Goal: Information Seeking & Learning: Learn about a topic

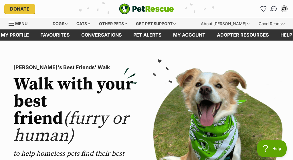
click at [275, 8] on img "Conversations" at bounding box center [274, 8] width 8 height 7
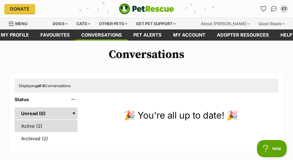
click at [19, 127] on link "Active (2)" at bounding box center [46, 126] width 63 height 12
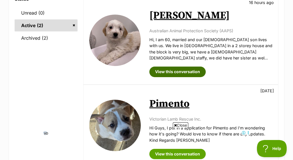
click at [178, 72] on link "View this conversation" at bounding box center [177, 72] width 56 height 10
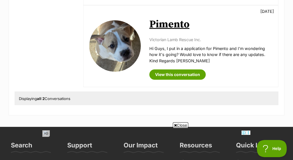
scroll to position [181, 0]
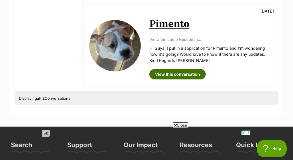
click at [189, 75] on link "View this conversation" at bounding box center [177, 74] width 56 height 10
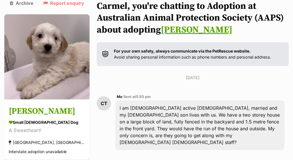
scroll to position [40, 0]
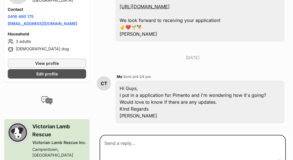
scroll to position [304, 0]
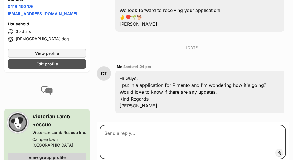
click at [25, 153] on link "View group profile" at bounding box center [47, 157] width 78 height 9
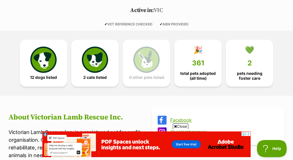
scroll to position [115, 0]
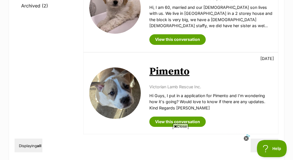
scroll to position [109, 0]
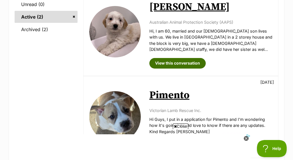
click at [159, 65] on link "View this conversation" at bounding box center [177, 63] width 56 height 10
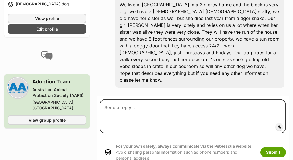
scroll to position [374, 0]
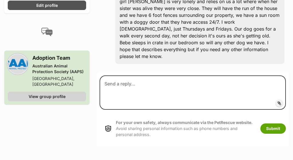
click at [46, 94] on span "View group profile" at bounding box center [47, 97] width 37 height 6
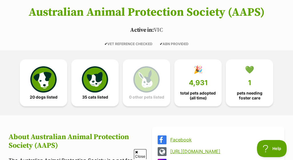
scroll to position [101, 0]
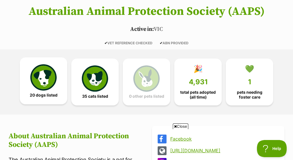
click at [59, 101] on link "20 dogs listed" at bounding box center [44, 81] width 48 height 47
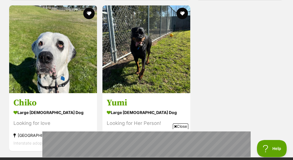
scroll to position [1447, 0]
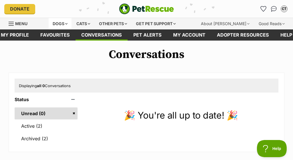
click at [69, 24] on div "Dogs" at bounding box center [60, 23] width 23 height 11
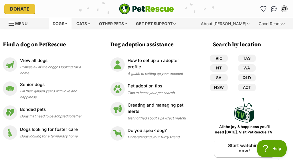
click at [216, 58] on link "VIC" at bounding box center [219, 58] width 18 height 7
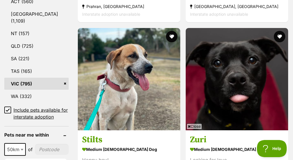
scroll to position [358, 0]
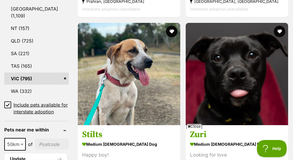
click at [6, 103] on icon at bounding box center [8, 105] width 4 height 4
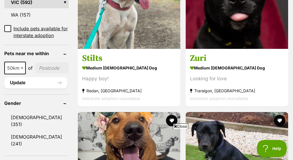
scroll to position [425, 0]
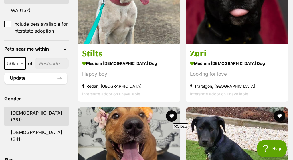
click at [16, 118] on link "[DEMOGRAPHIC_DATA] (351)" at bounding box center [36, 116] width 64 height 19
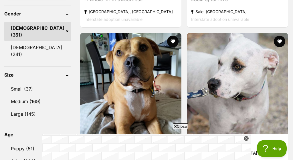
scroll to position [499, 0]
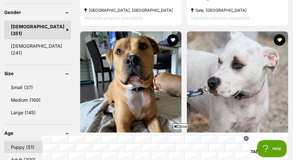
click at [23, 141] on link "Puppy (51)" at bounding box center [37, 147] width 67 height 12
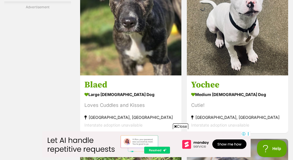
scroll to position [1333, 0]
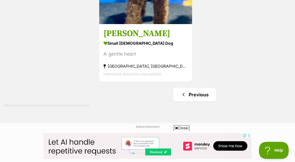
scroll to position [1123, 0]
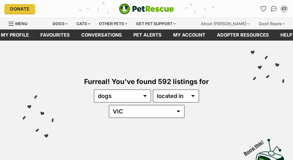
scroll to position [428, 0]
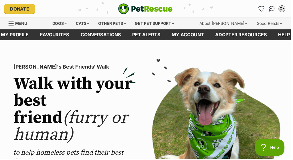
click at [285, 6] on div "CT" at bounding box center [284, 8] width 7 height 7
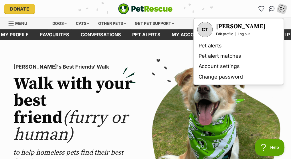
click at [267, 61] on div "PetRescue's Best Friends' Walk Walk with your best friend (furry or human) to h…" at bounding box center [146, 154] width 285 height 191
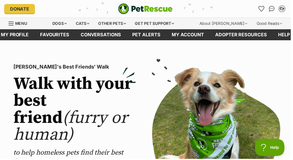
click at [284, 9] on div "CT" at bounding box center [284, 8] width 7 height 7
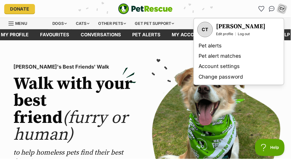
click at [283, 7] on div "CT" at bounding box center [284, 8] width 7 height 7
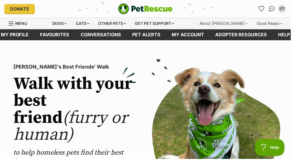
click at [247, 53] on section "PetRescue's Best Friends' Walk Walk with your best friend (furry or human) to h…" at bounding box center [146, 155] width 293 height 228
click at [285, 7] on div "CT" at bounding box center [284, 8] width 7 height 7
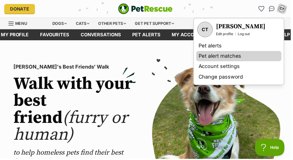
click at [284, 62] on link "Pet alert matches" at bounding box center [241, 57] width 86 height 11
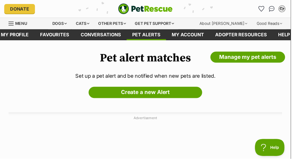
click at [283, 9] on div "CT" at bounding box center [284, 8] width 7 height 7
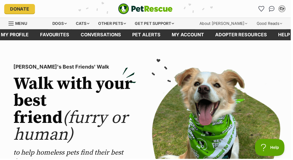
click at [285, 8] on div "CT" at bounding box center [284, 8] width 7 height 7
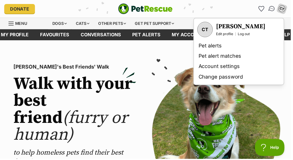
click at [273, 8] on img "Conversations" at bounding box center [274, 8] width 8 height 7
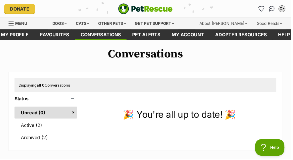
click at [286, 9] on div "CT" at bounding box center [284, 8] width 7 height 7
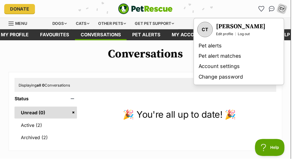
click at [255, 71] on div "Conversations Displaying all 0 Conversations Status Unread (0) Active (2) Archi…" at bounding box center [146, 100] width 293 height 104
